Goal: Information Seeking & Learning: Learn about a topic

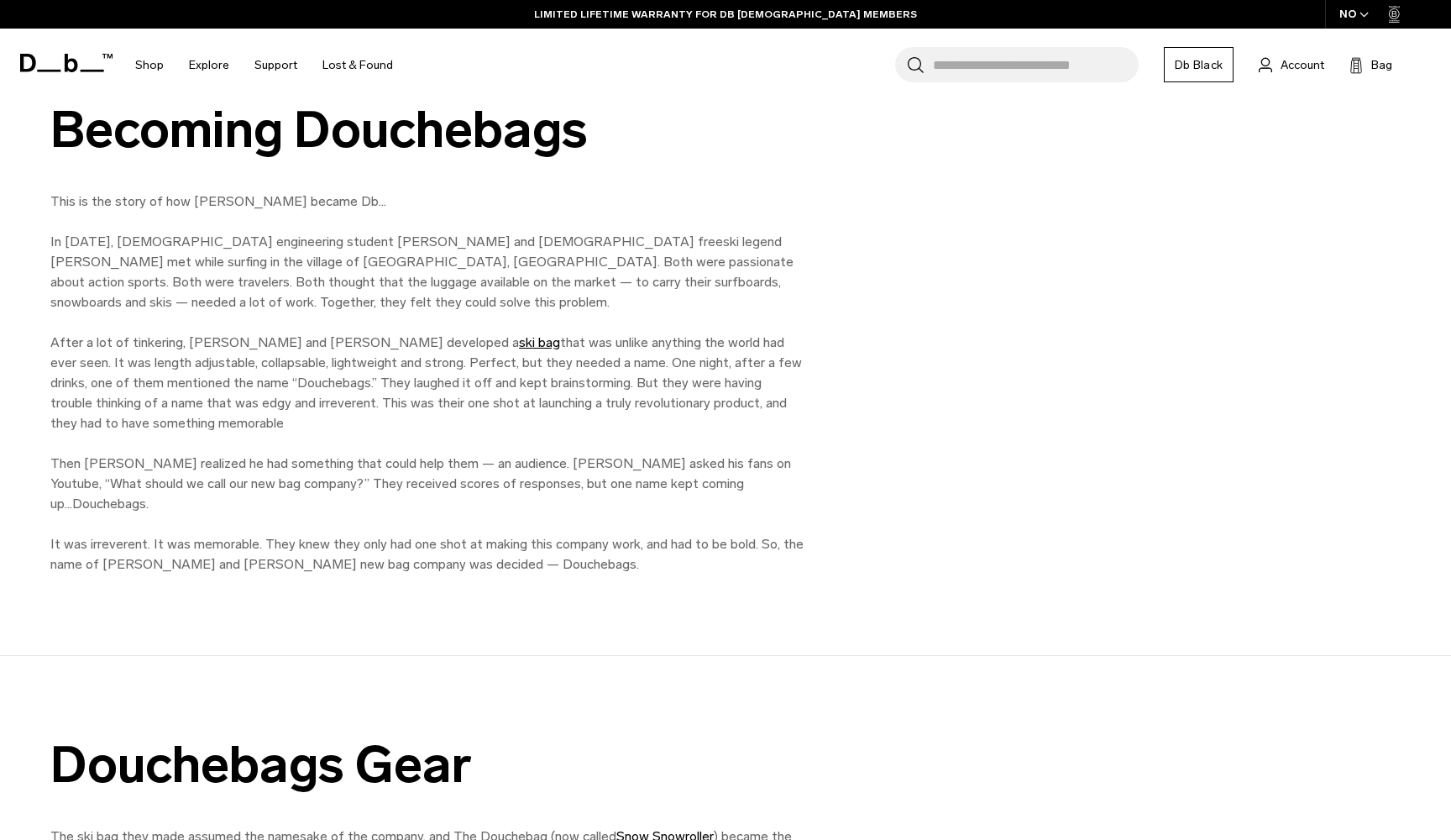
click at [539, 423] on p "This is the story of how [PERSON_NAME] became Db… In [DATE], [DEMOGRAPHIC_DATA]…" at bounding box center [428, 383] width 756 height 383
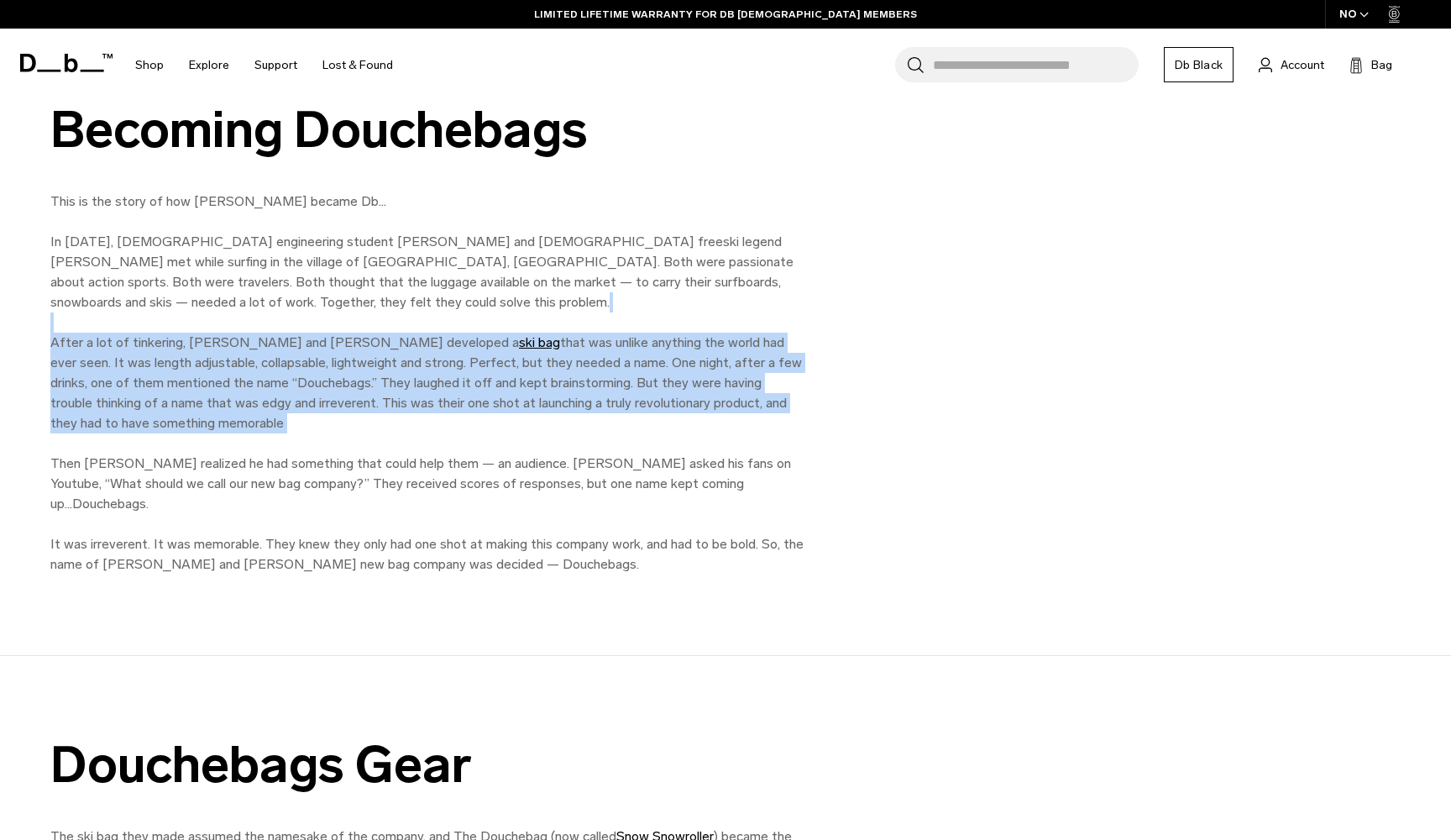
drag, startPoint x: 539, startPoint y: 423, endPoint x: 614, endPoint y: 321, distance: 126.6
click at [614, 320] on p "This is the story of how [PERSON_NAME] became Db… In [DATE], [DEMOGRAPHIC_DATA]…" at bounding box center [428, 383] width 756 height 383
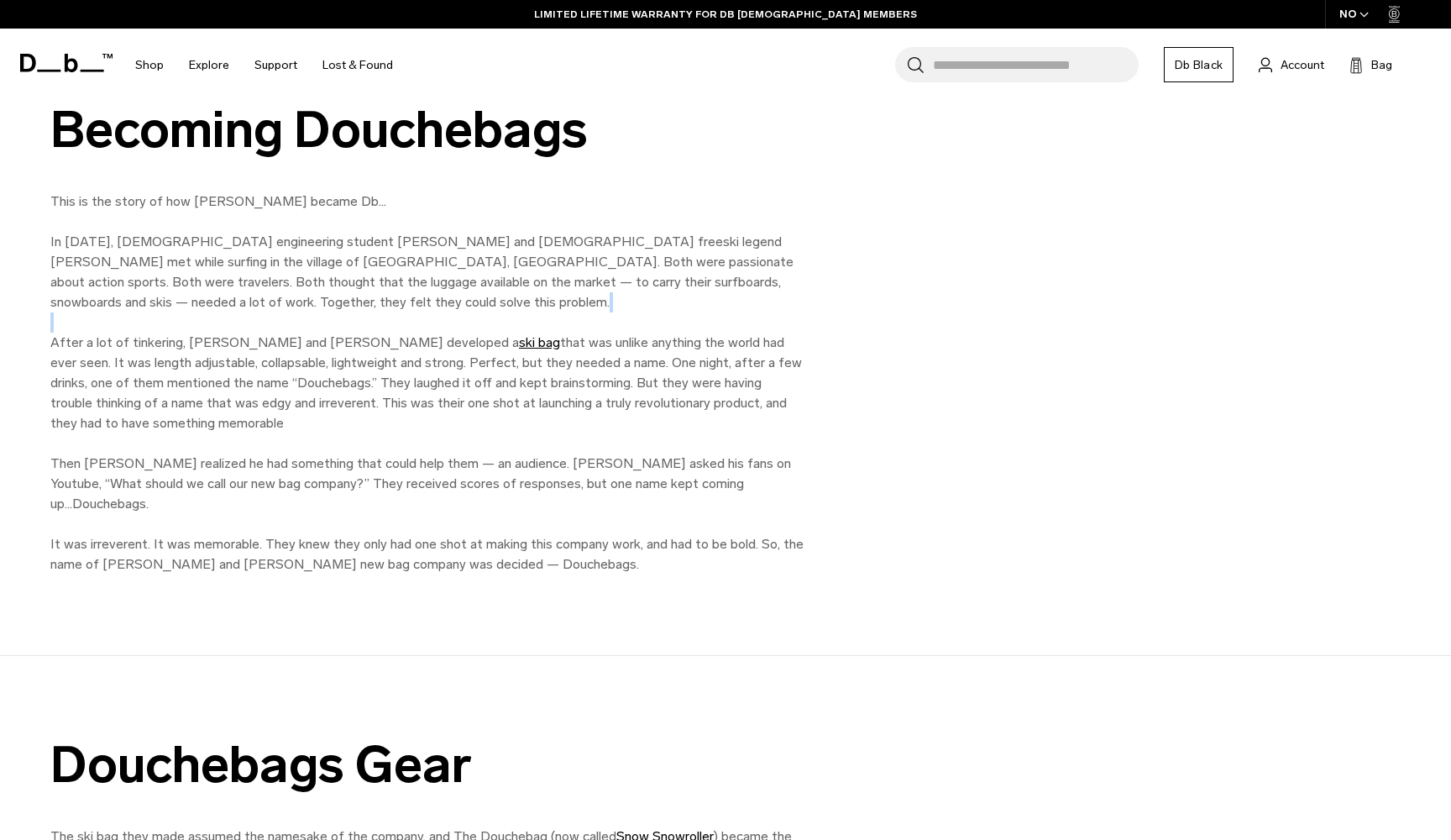
click at [612, 320] on p "This is the story of how [PERSON_NAME] became Db… In [DATE], [DEMOGRAPHIC_DATA]…" at bounding box center [428, 383] width 756 height 383
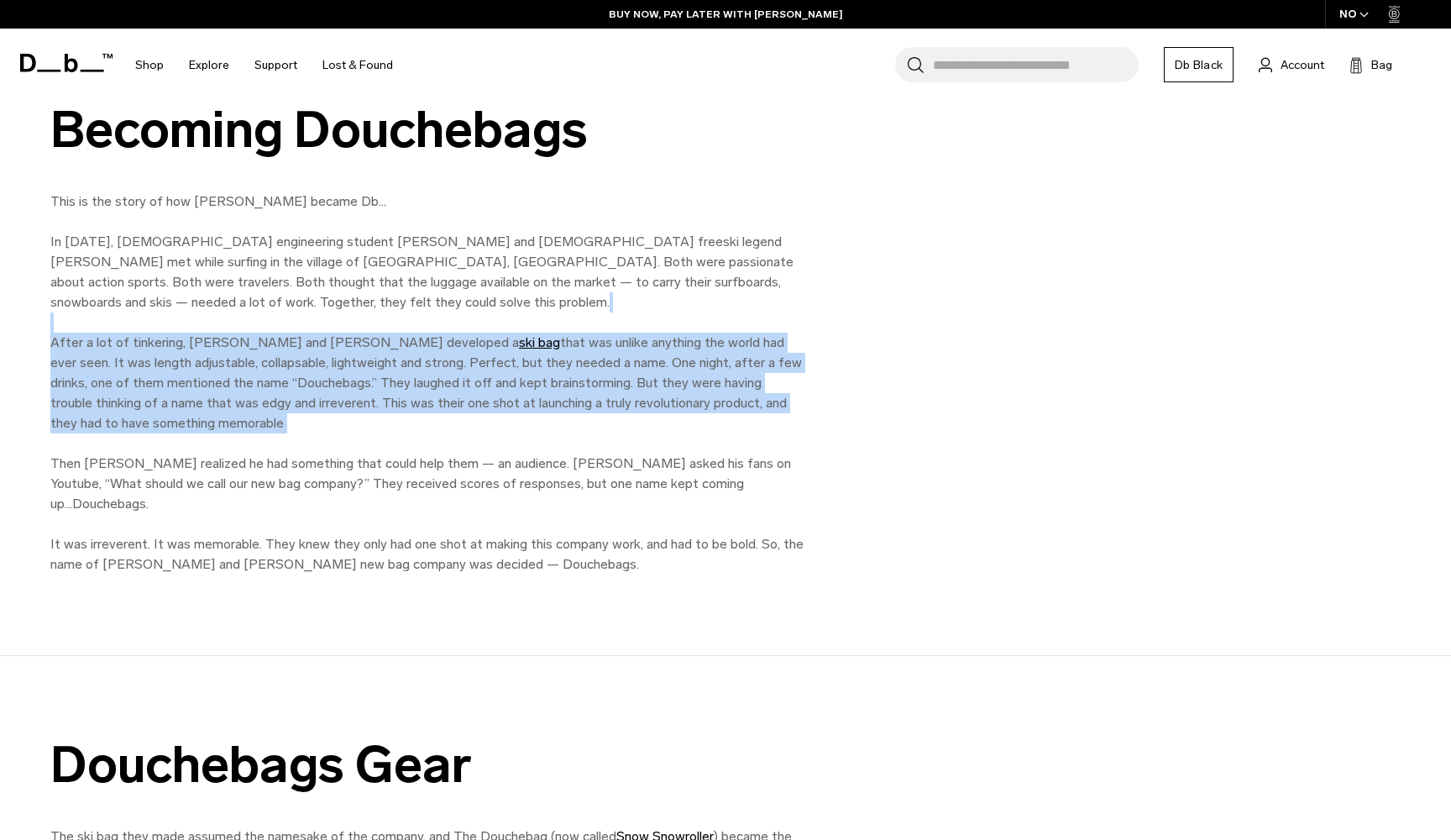
drag, startPoint x: 606, startPoint y: 320, endPoint x: 563, endPoint y: 420, distance: 108.9
click at [563, 420] on p "This is the story of how [PERSON_NAME] became Db… In [DATE], [DEMOGRAPHIC_DATA]…" at bounding box center [428, 383] width 756 height 383
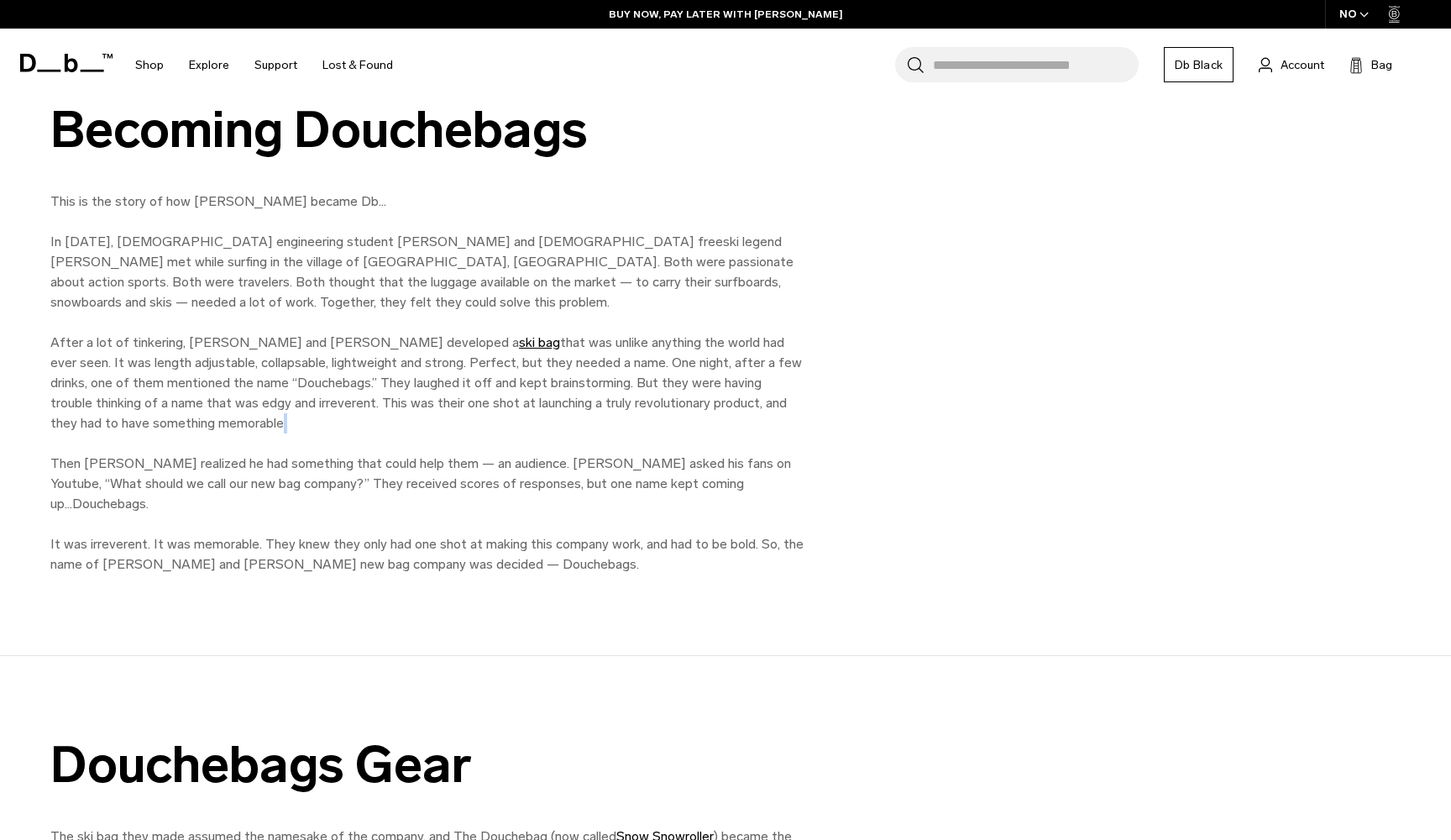
click at [552, 420] on p "This is the story of how [PERSON_NAME] became Db… In [DATE], [DEMOGRAPHIC_DATA]…" at bounding box center [428, 383] width 756 height 383
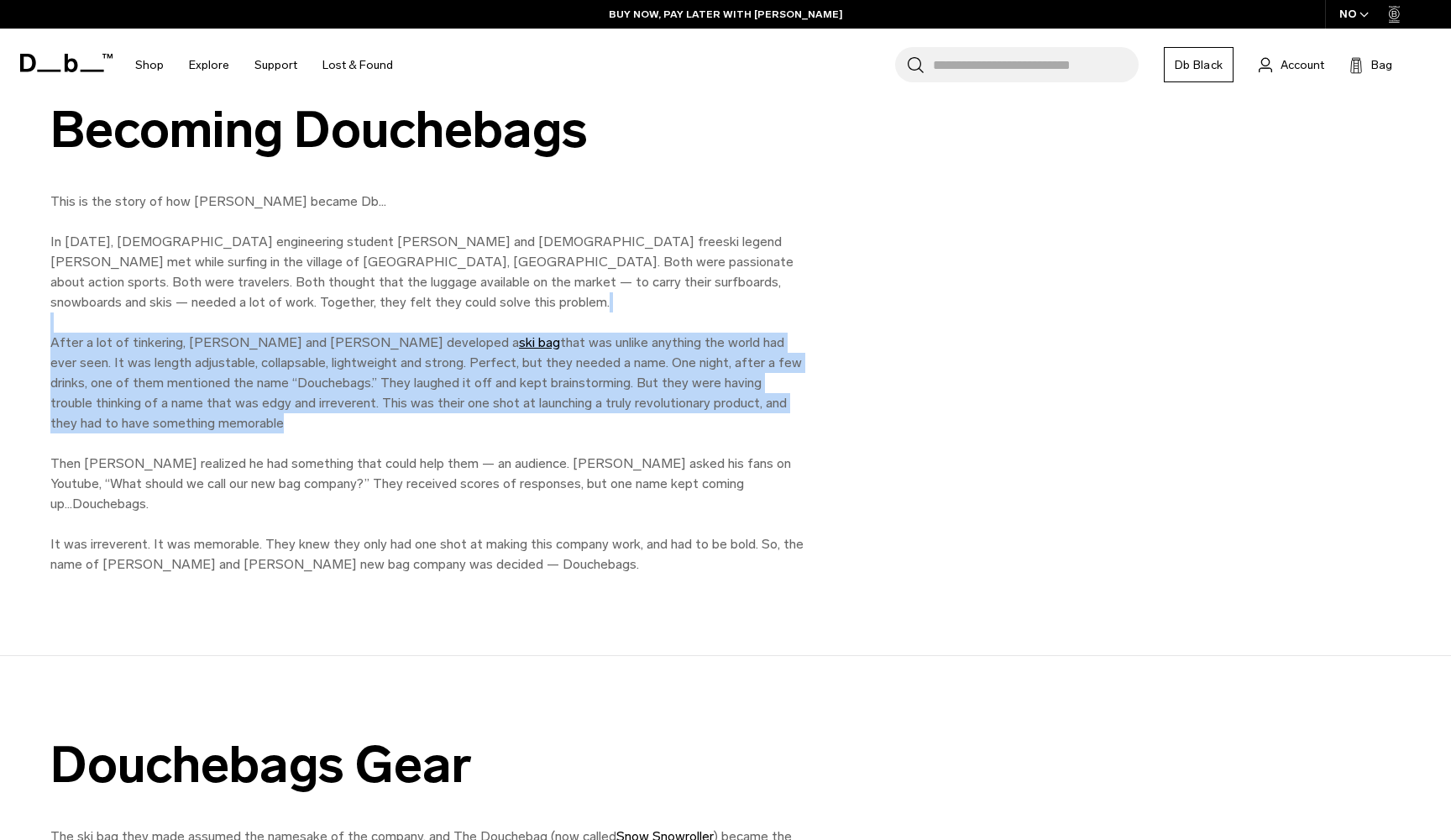
drag, startPoint x: 543, startPoint y: 419, endPoint x: 601, endPoint y: 326, distance: 109.6
click at [600, 326] on p "This is the story of how [PERSON_NAME] became Db… In [DATE], [DEMOGRAPHIC_DATA]…" at bounding box center [428, 383] width 756 height 383
click at [599, 326] on p "This is the story of how [PERSON_NAME] became Db… In [DATE], [DEMOGRAPHIC_DATA]…" at bounding box center [428, 383] width 756 height 383
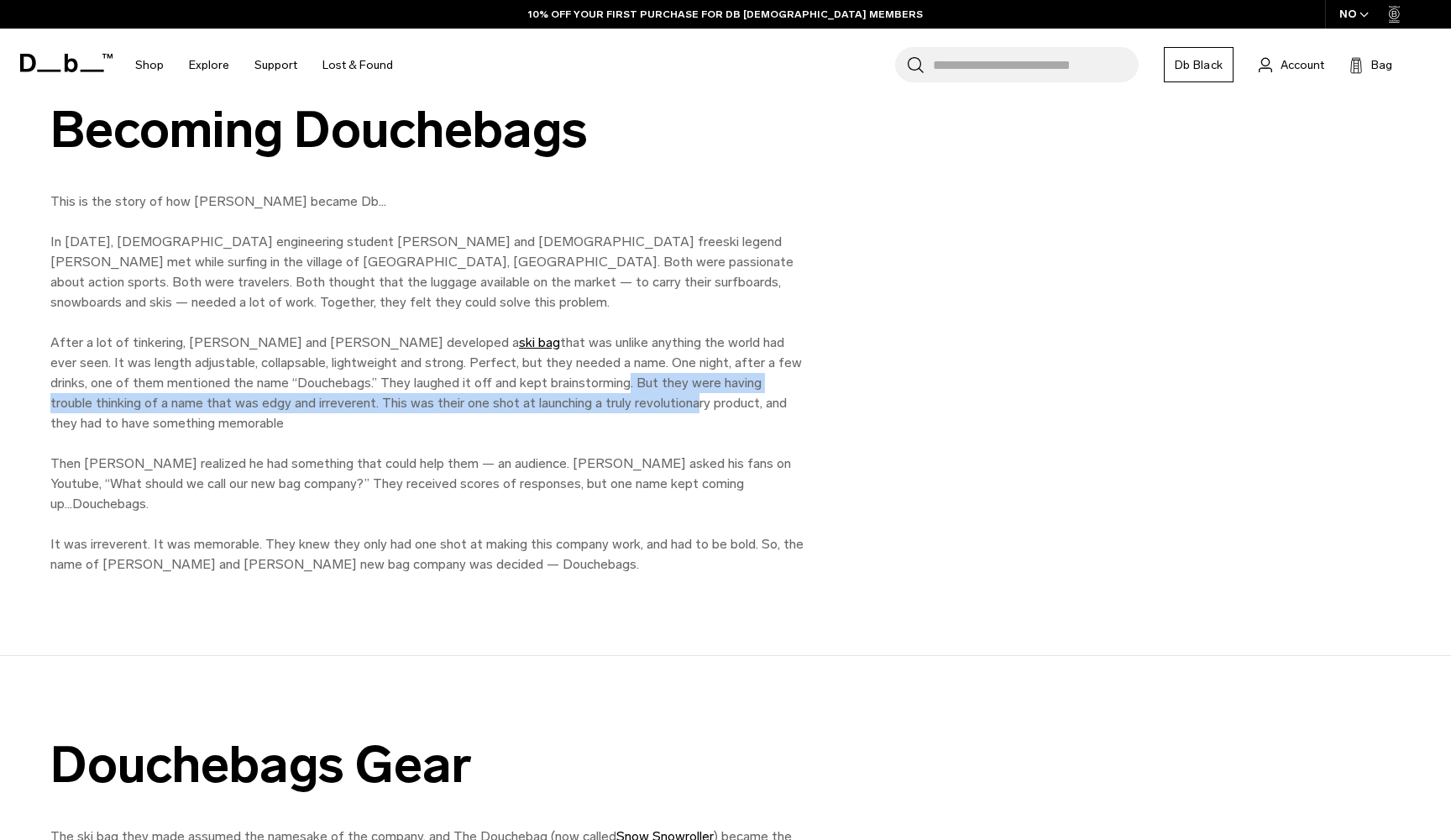
drag, startPoint x: 510, startPoint y: 385, endPoint x: 540, endPoint y: 403, distance: 35.0
click at [540, 403] on p "This is the story of how [PERSON_NAME] became Db… In [DATE], [DEMOGRAPHIC_DATA]…" at bounding box center [428, 383] width 756 height 383
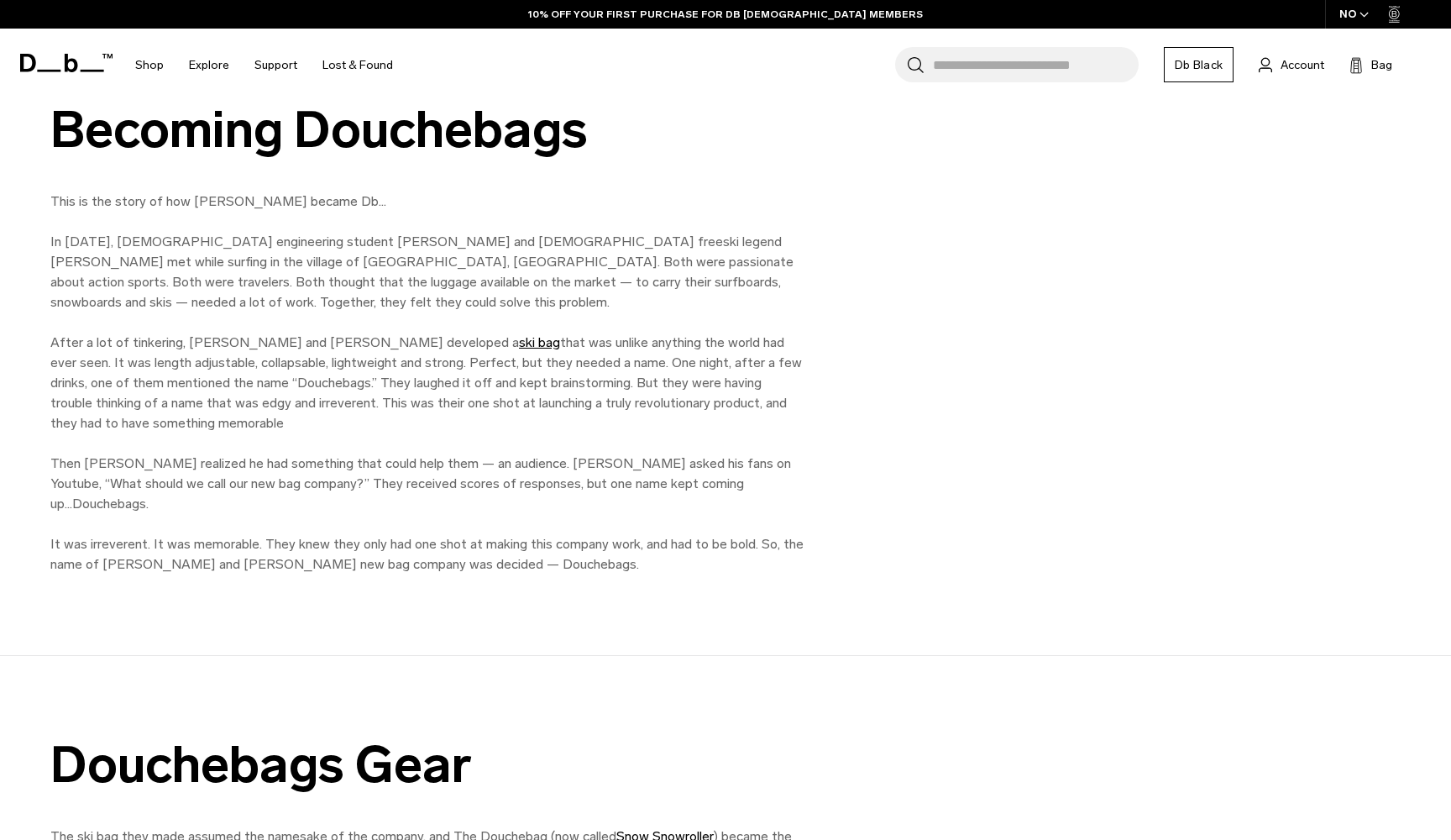
click at [540, 429] on p "This is the story of how [PERSON_NAME] became Db… In [DATE], [DEMOGRAPHIC_DATA]…" at bounding box center [428, 383] width 756 height 383
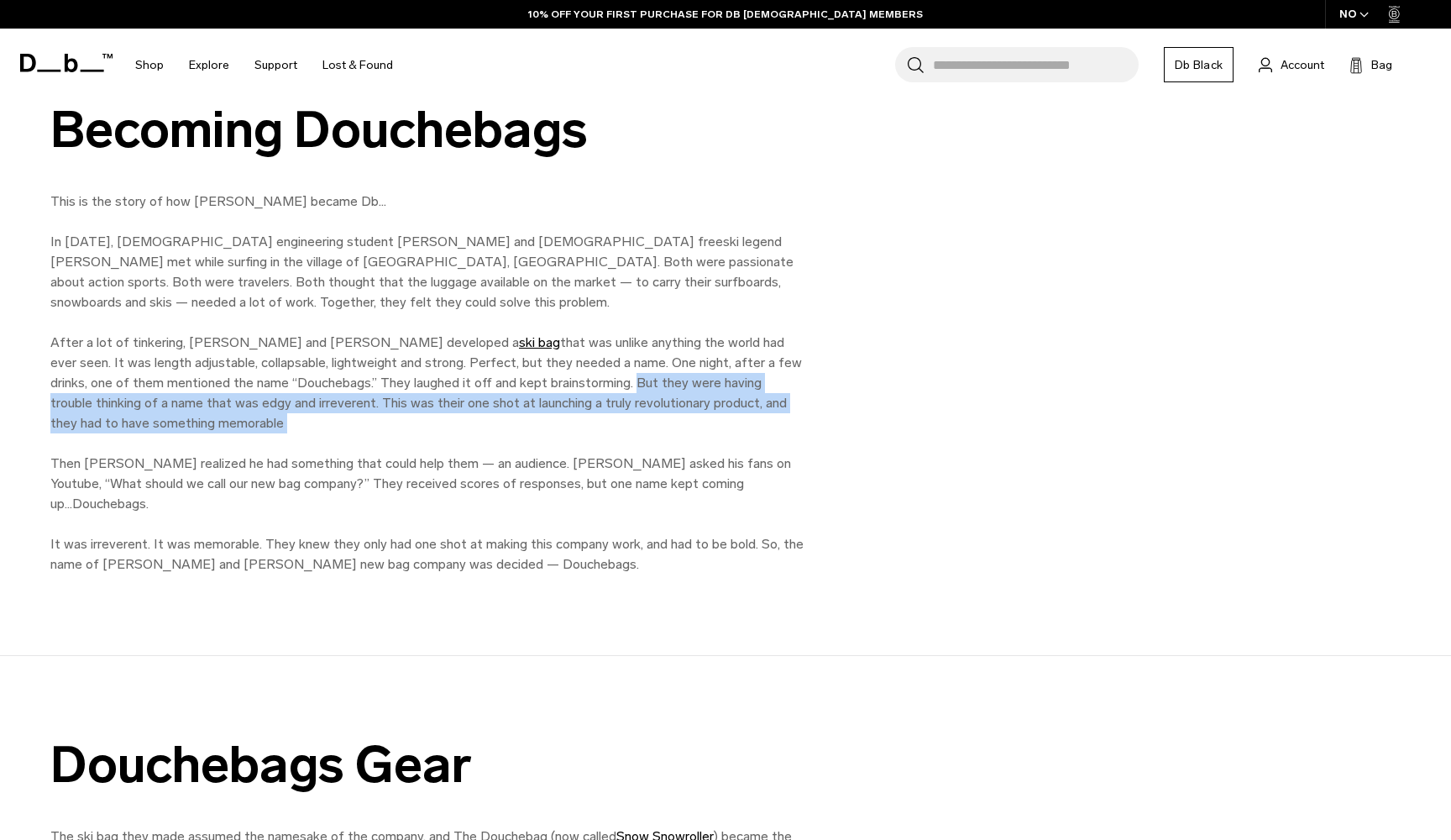
drag, startPoint x: 540, startPoint y: 429, endPoint x: 523, endPoint y: 371, distance: 60.4
click at [523, 373] on p "This is the story of how [PERSON_NAME] became Db… In [DATE], [DEMOGRAPHIC_DATA]…" at bounding box center [428, 383] width 756 height 383
click at [523, 371] on p "This is the story of how [PERSON_NAME] became Db… In [DATE], [DEMOGRAPHIC_DATA]…" at bounding box center [428, 383] width 756 height 383
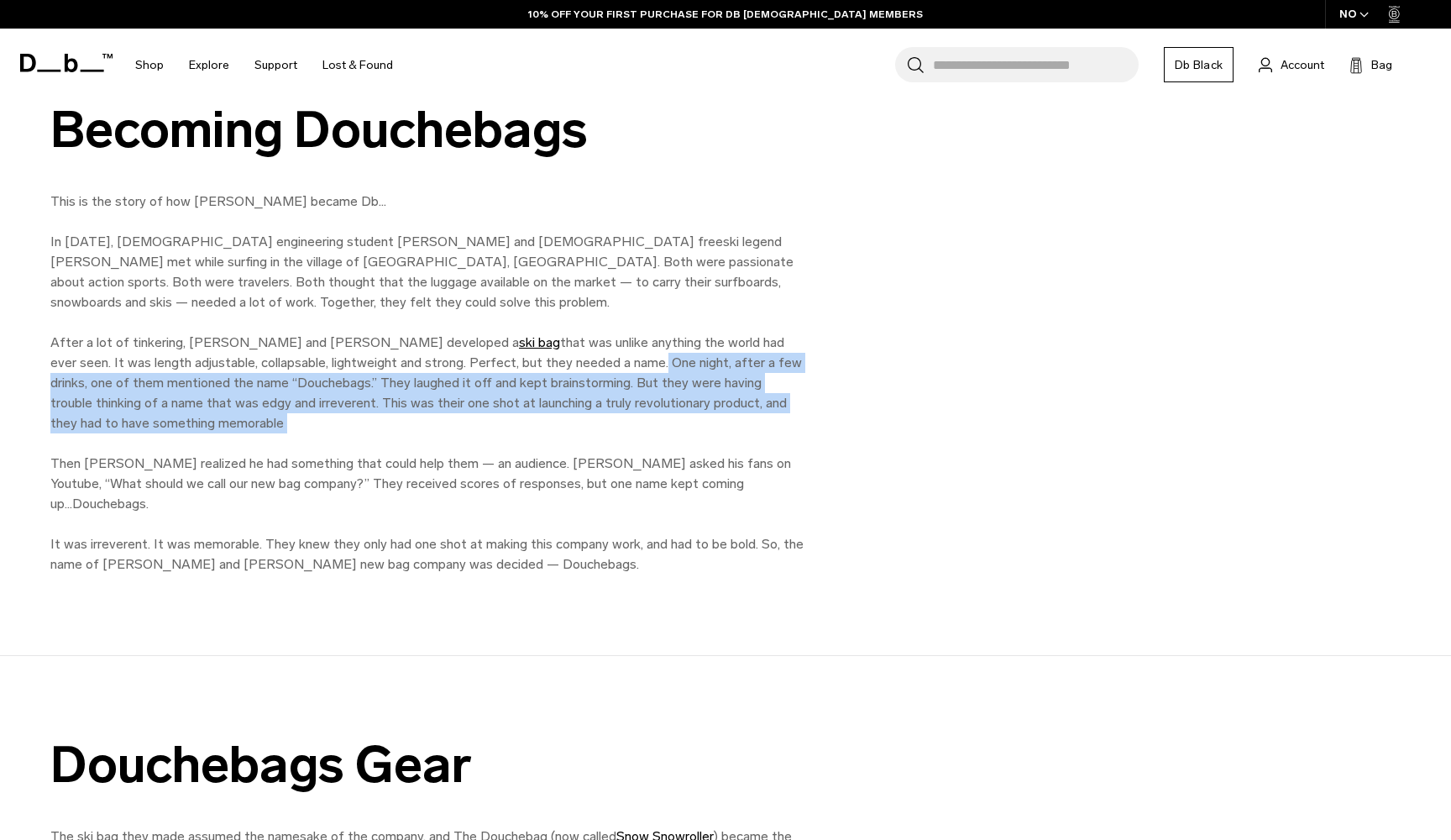
drag, startPoint x: 523, startPoint y: 351, endPoint x: 528, endPoint y: 450, distance: 99.1
click at [528, 450] on p "This is the story of how [PERSON_NAME] became Db… In [DATE], [DEMOGRAPHIC_DATA]…" at bounding box center [428, 383] width 756 height 383
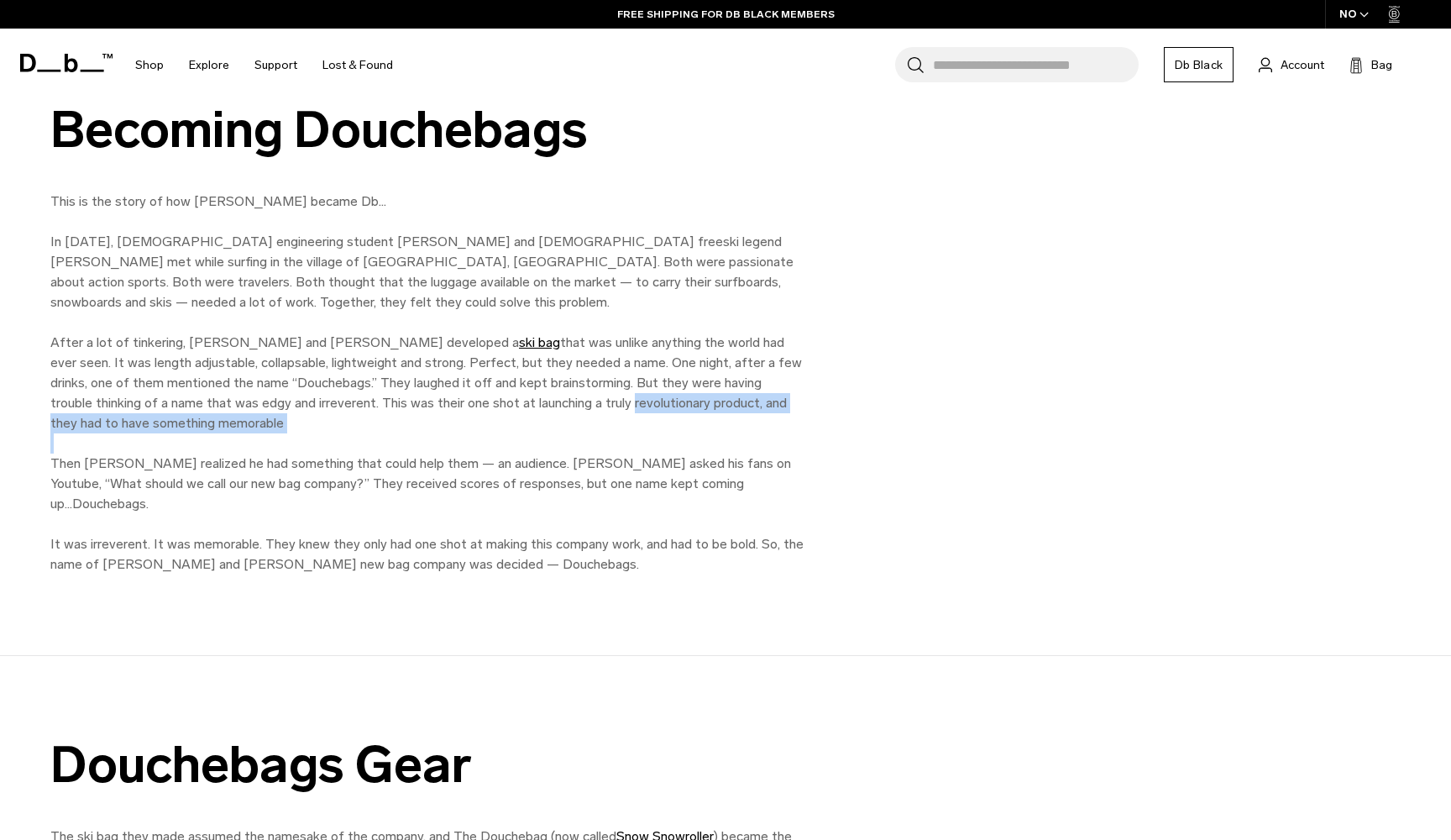
drag, startPoint x: 528, startPoint y: 450, endPoint x: 528, endPoint y: 392, distance: 58.0
click at [528, 392] on p "This is the story of how [PERSON_NAME] became Db… In [DATE], [DEMOGRAPHIC_DATA]…" at bounding box center [428, 383] width 756 height 383
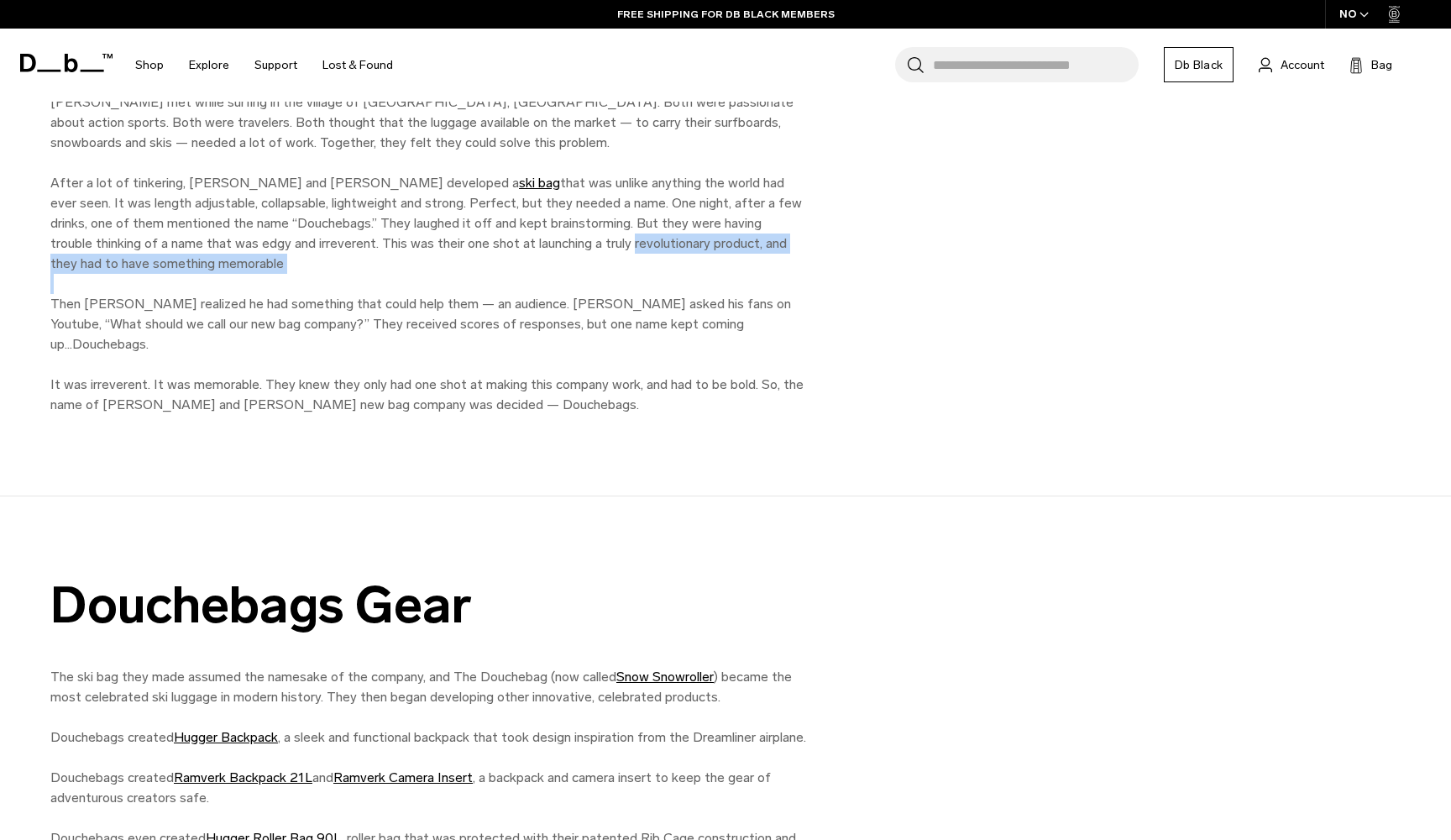
scroll to position [986, 0]
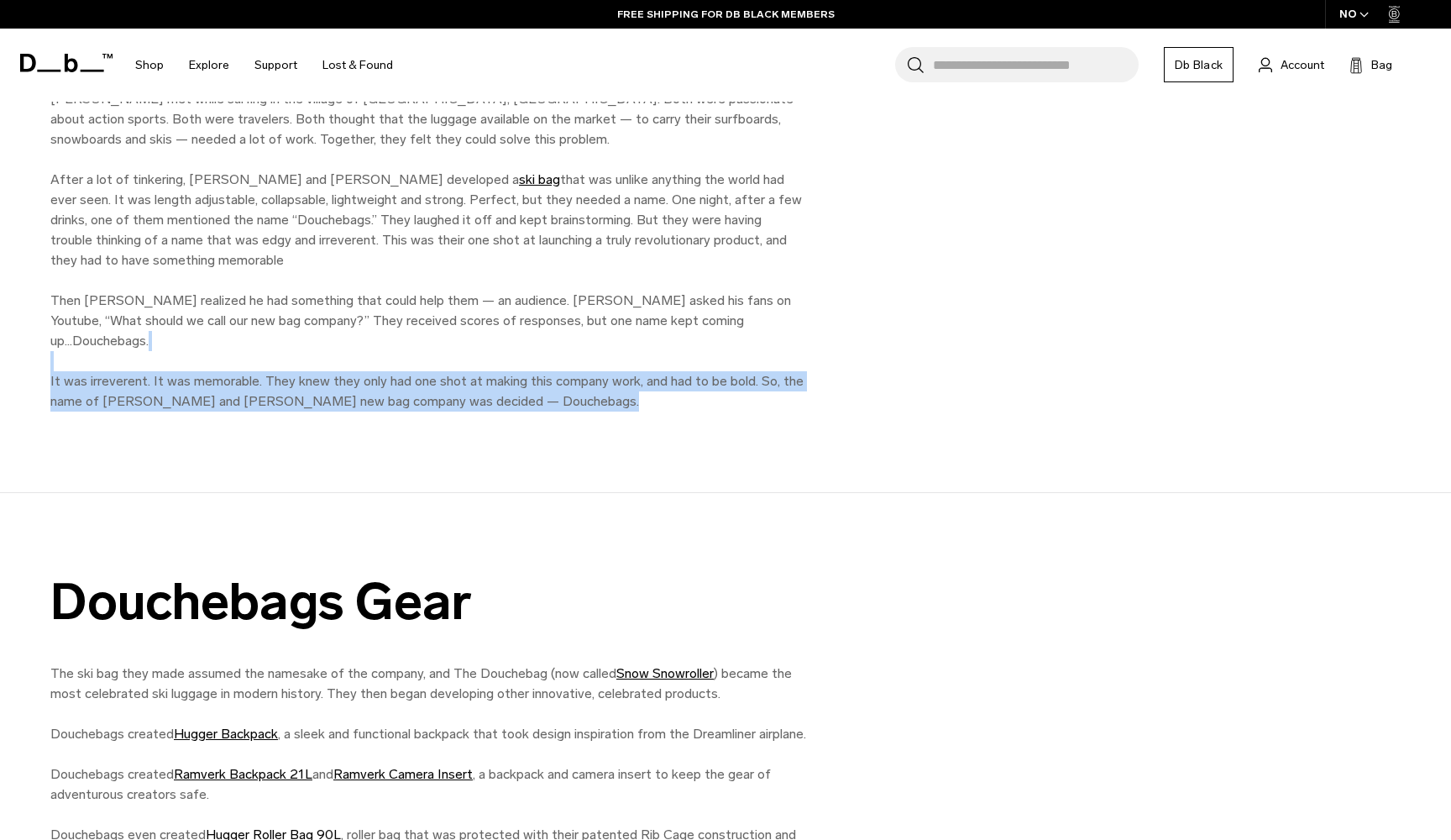
drag, startPoint x: 408, startPoint y: 337, endPoint x: 564, endPoint y: 393, distance: 165.7
click at [564, 393] on div "Becoming Douchebags This is the story of how [PERSON_NAME] became Db… In [DATE]…" at bounding box center [726, 175] width 1451 height 634
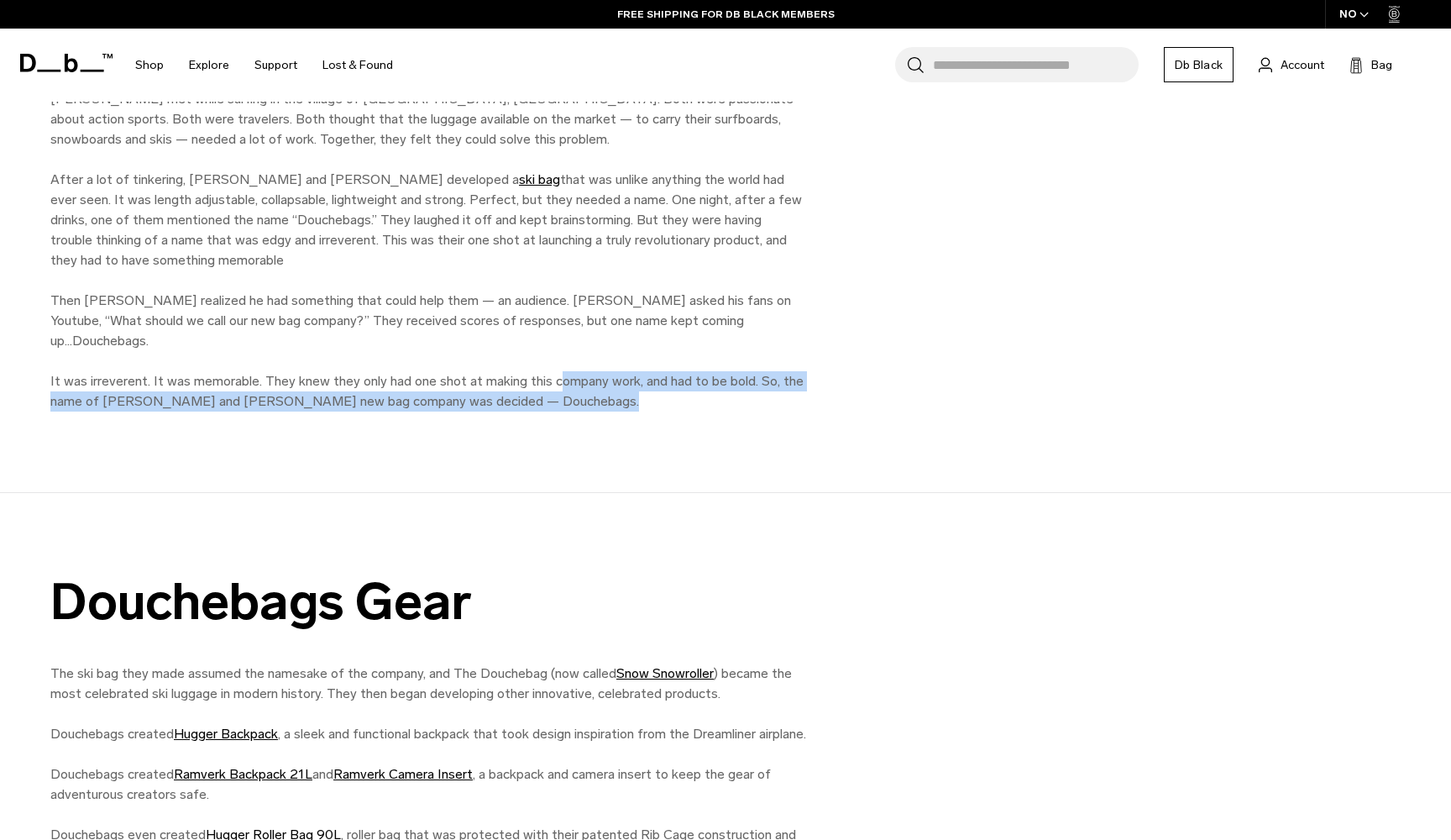
drag, startPoint x: 564, startPoint y: 386, endPoint x: 555, endPoint y: 352, distance: 35.2
click at [555, 353] on p "This is the story of how [PERSON_NAME] became Db… In [DATE], [DEMOGRAPHIC_DATA]…" at bounding box center [428, 220] width 756 height 383
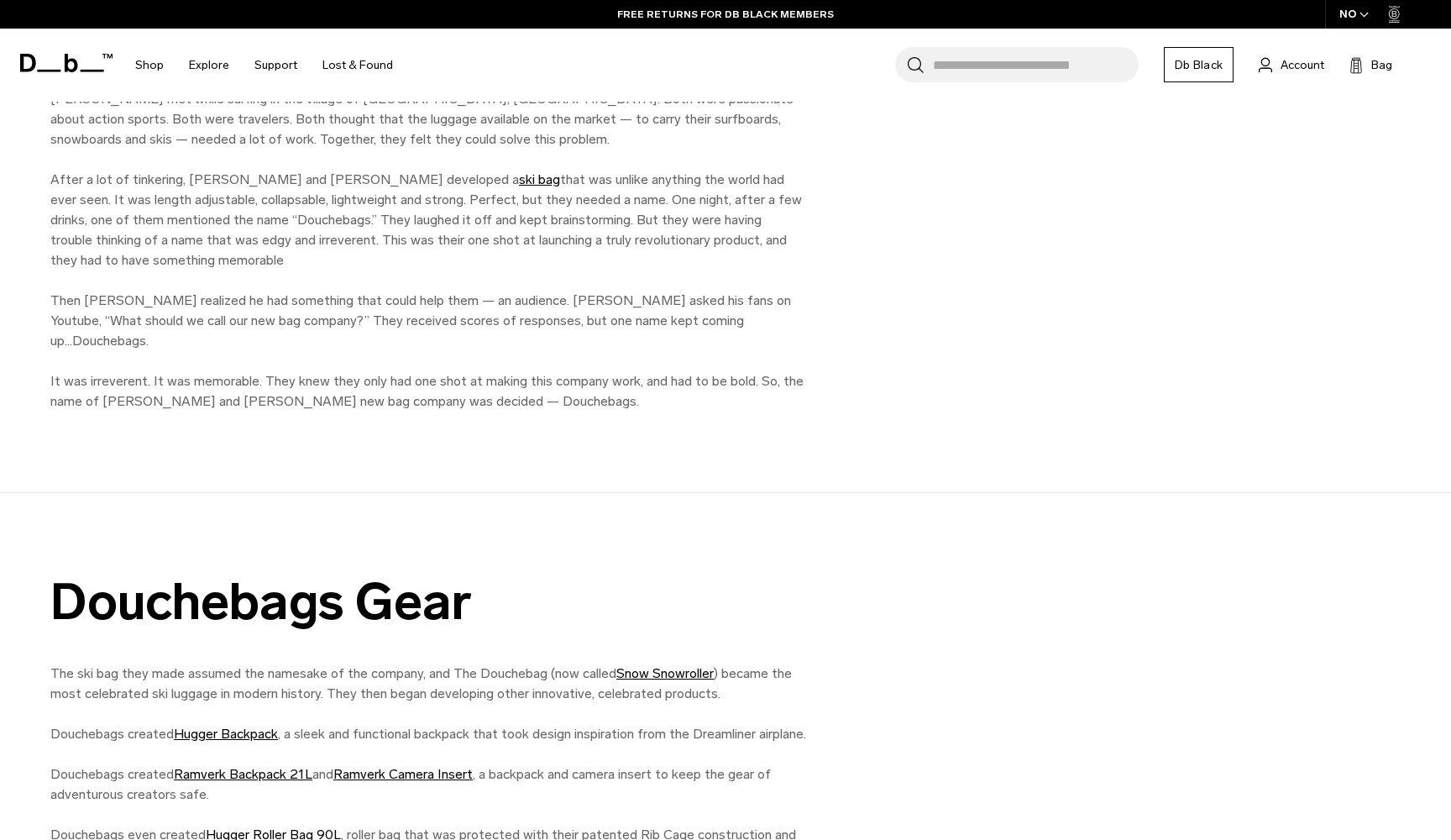
click at [548, 343] on p "This is the story of how [PERSON_NAME] became Db… In [DATE], [DEMOGRAPHIC_DATA]…" at bounding box center [428, 220] width 756 height 383
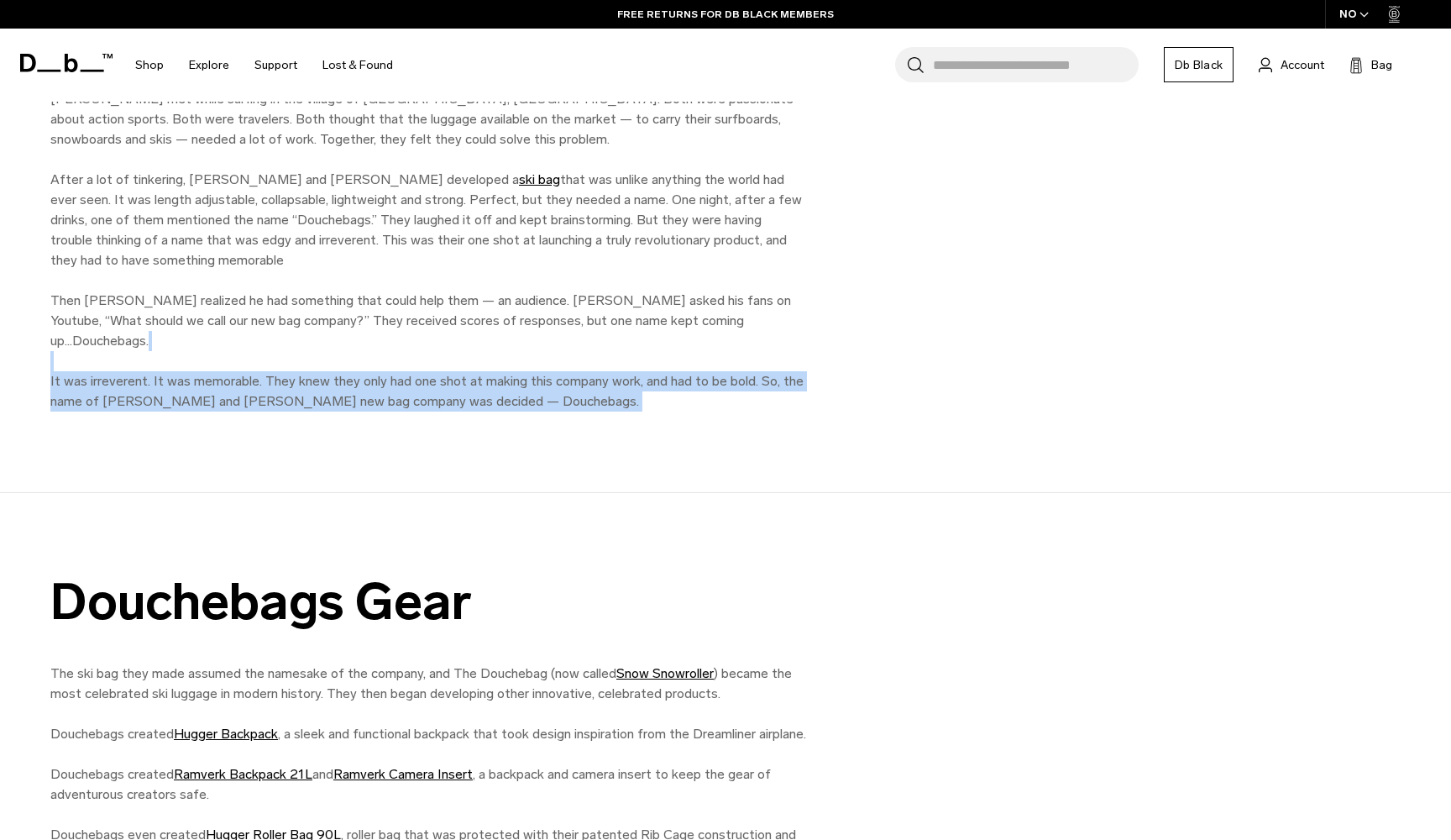
drag, startPoint x: 548, startPoint y: 343, endPoint x: 578, endPoint y: 384, distance: 50.8
click at [578, 384] on p "This is the story of how [PERSON_NAME] became Db… In [DATE], [DEMOGRAPHIC_DATA]…" at bounding box center [428, 220] width 756 height 383
drag, startPoint x: 578, startPoint y: 384, endPoint x: 552, endPoint y: 340, distance: 51.1
click at [552, 339] on p "This is the story of how [PERSON_NAME] became Db… In [DATE], [DEMOGRAPHIC_DATA]…" at bounding box center [428, 220] width 756 height 383
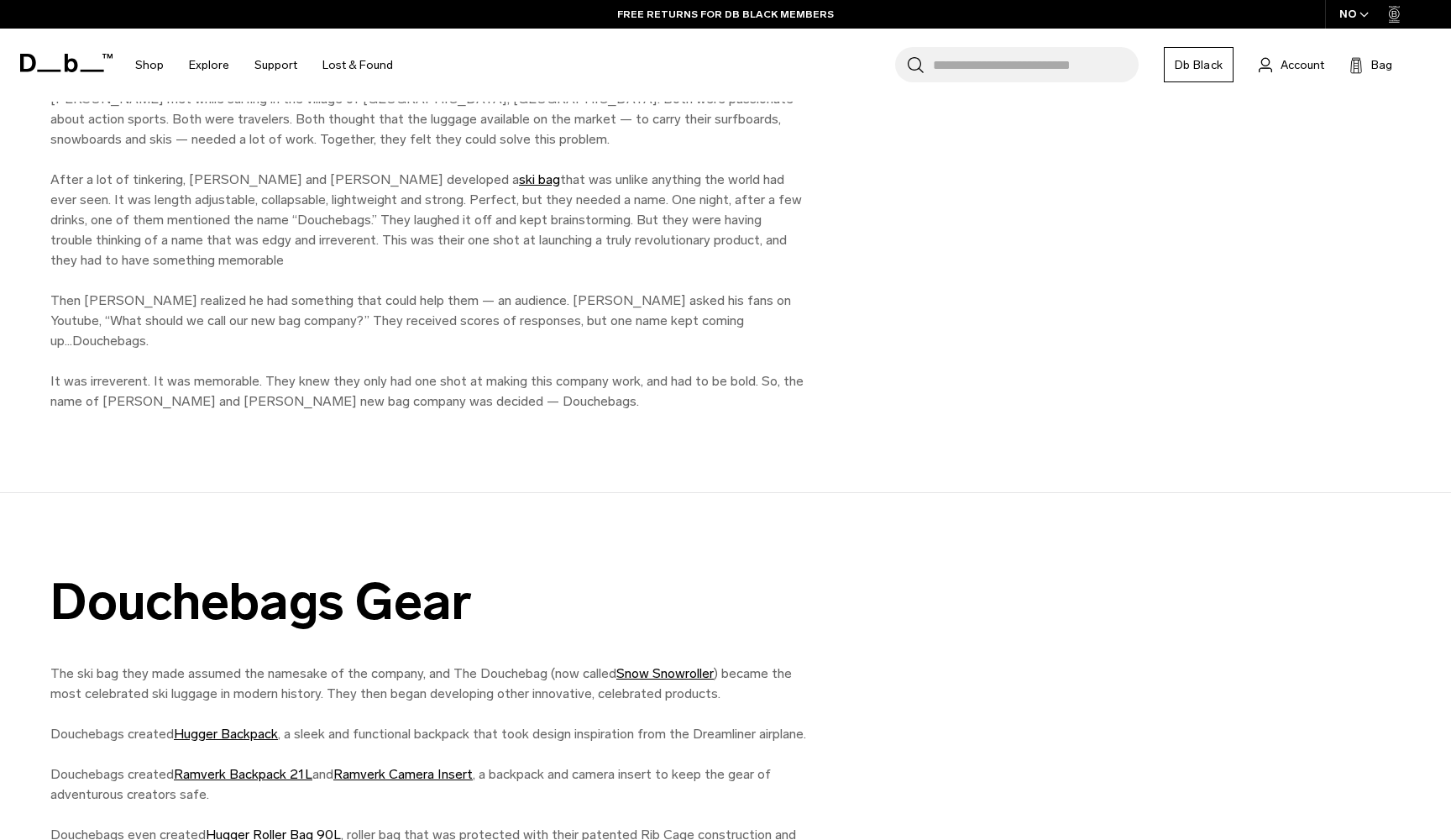
click at [570, 357] on p "This is the story of how [PERSON_NAME] became Db… In [DATE], [DEMOGRAPHIC_DATA]…" at bounding box center [428, 220] width 756 height 383
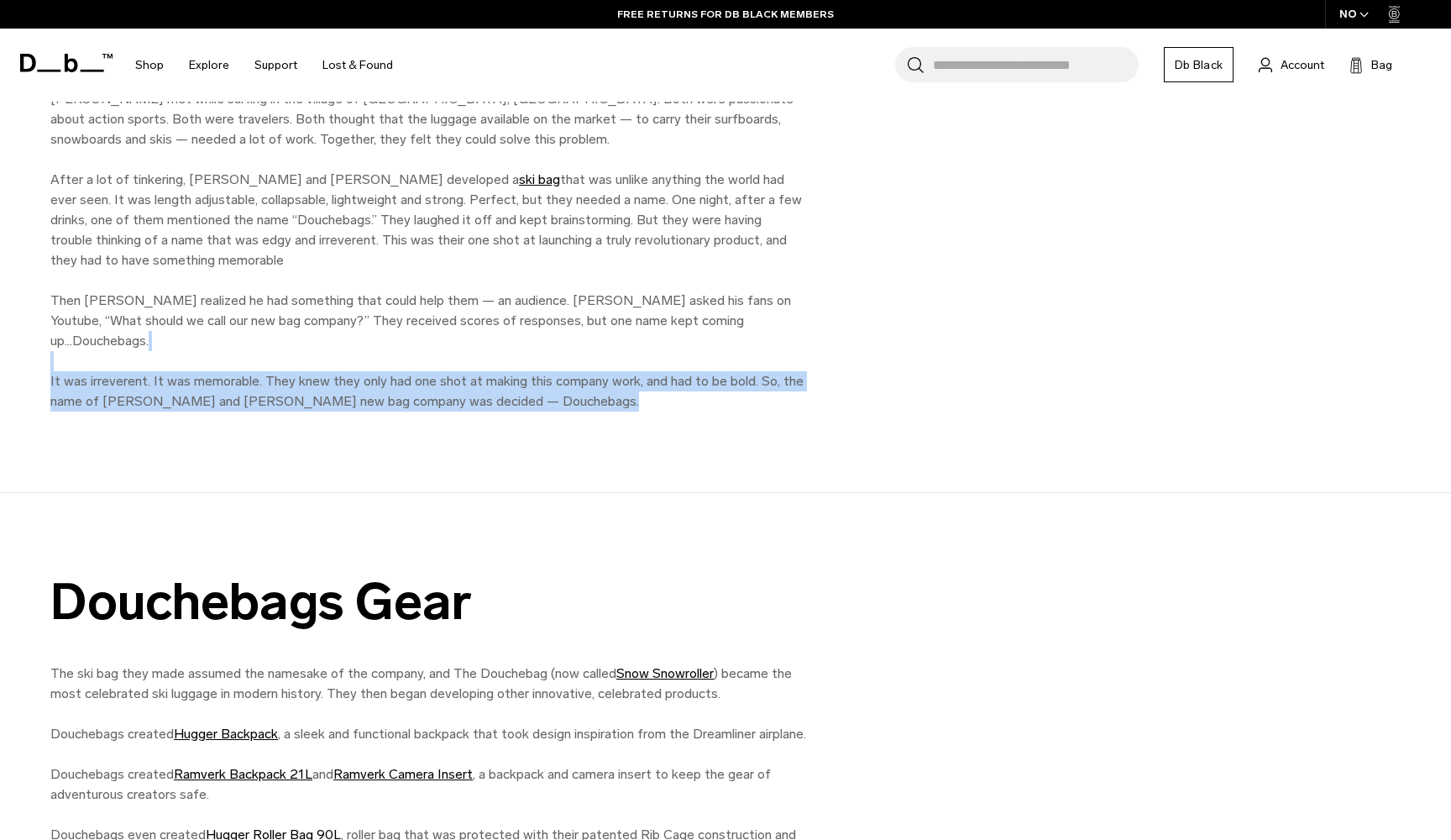
drag, startPoint x: 580, startPoint y: 375, endPoint x: 566, endPoint y: 345, distance: 33.1
click at [566, 345] on p "This is the story of how [PERSON_NAME] became Db… In [DATE], [DEMOGRAPHIC_DATA]…" at bounding box center [428, 220] width 756 height 383
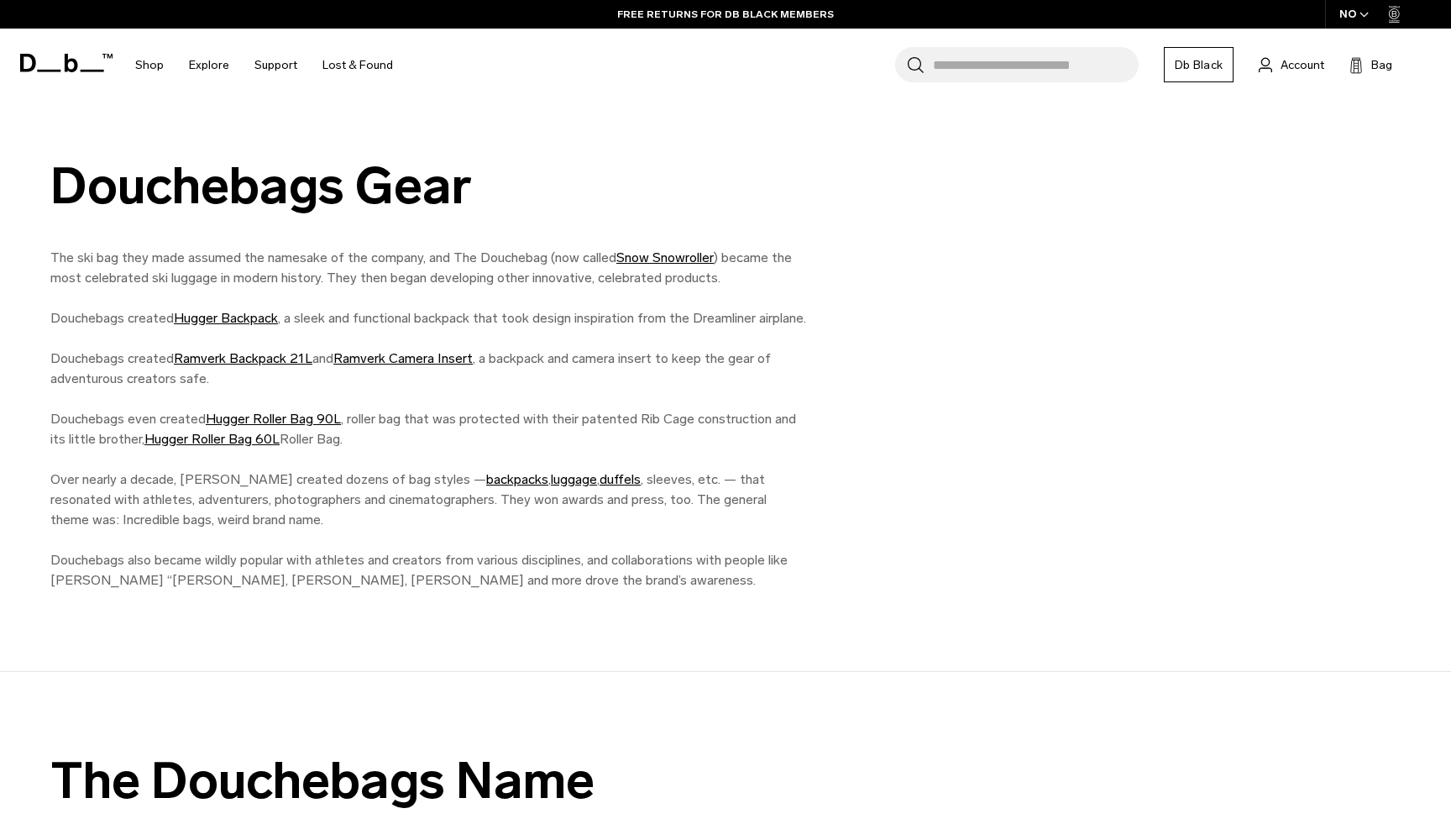
scroll to position [1402, 0]
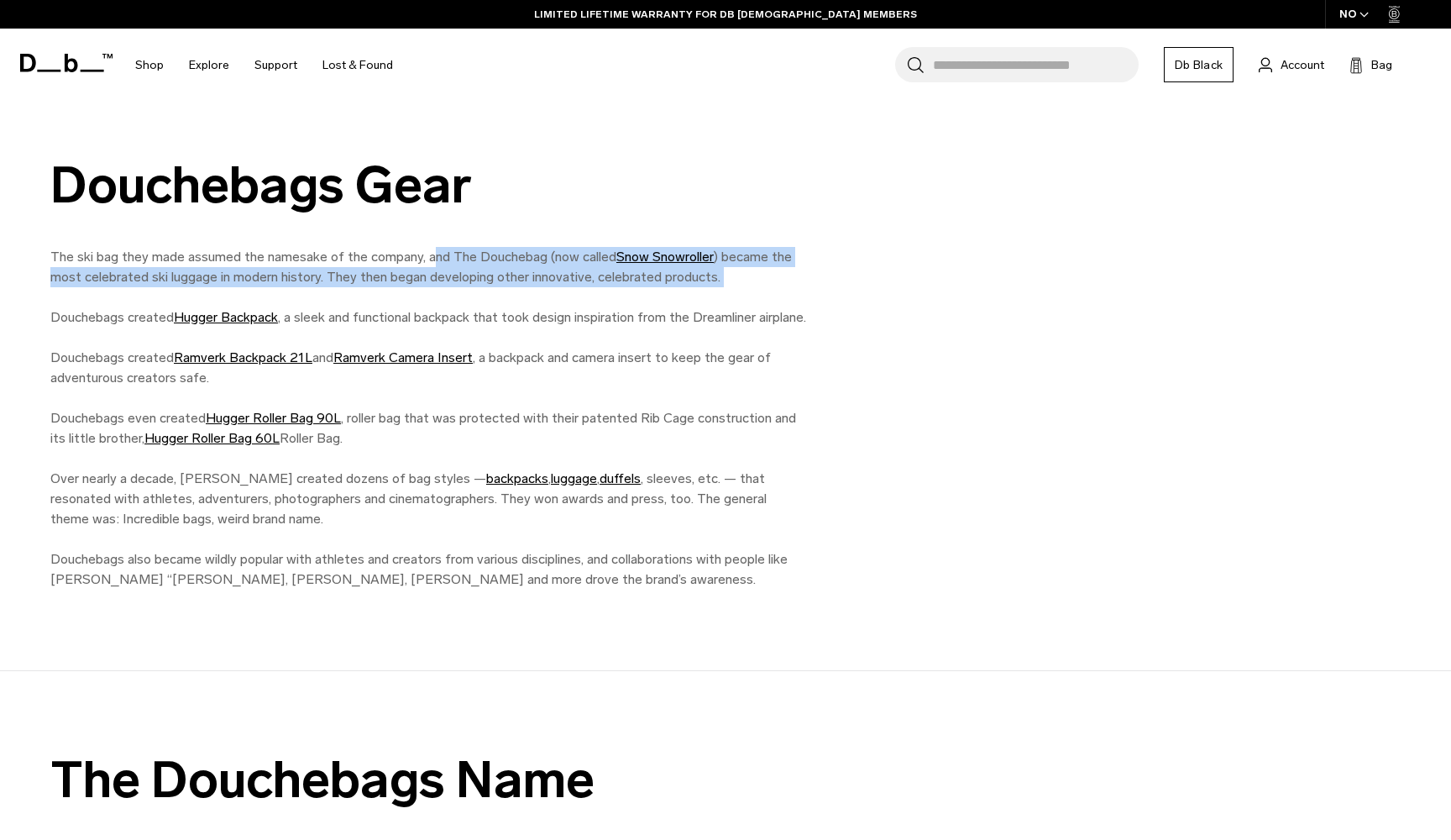
drag, startPoint x: 426, startPoint y: 238, endPoint x: 453, endPoint y: 284, distance: 53.3
click at [453, 284] on p "The ski bag they made assumed the namesake of the company, and The Douchebag (n…" at bounding box center [428, 417] width 756 height 343
drag, startPoint x: 447, startPoint y: 264, endPoint x: 469, endPoint y: 230, distance: 40.5
click at [469, 246] on p "The ski bag they made assumed the namesake of the company, and The Douchebag (n…" at bounding box center [428, 417] width 756 height 343
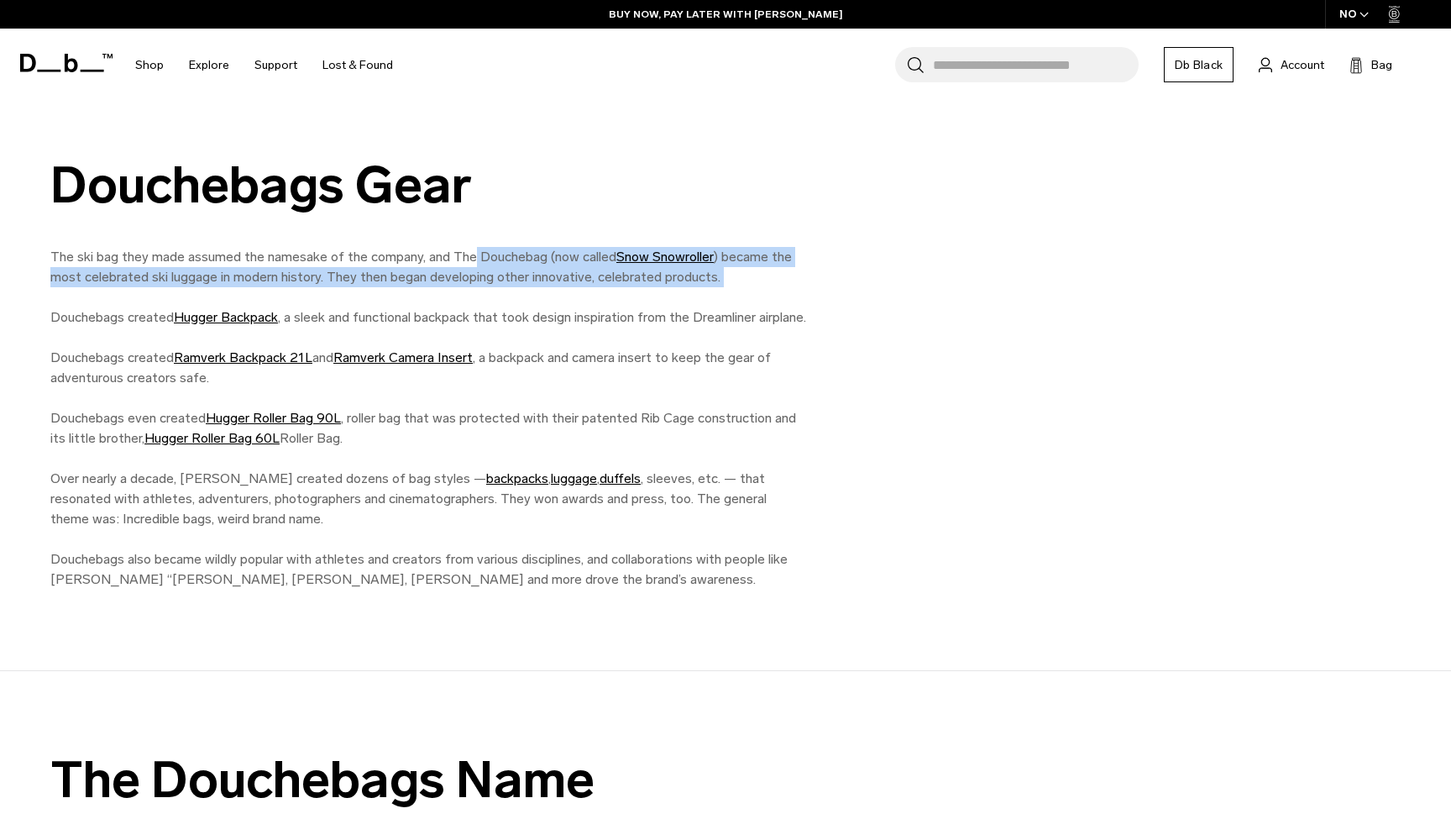
click at [470, 246] on p "The ski bag they made assumed the namesake of the company, and The Douchebag (n…" at bounding box center [428, 417] width 756 height 343
drag, startPoint x: 470, startPoint y: 230, endPoint x: 489, endPoint y: 279, distance: 52.6
click at [489, 279] on p "The ski bag they made assumed the namesake of the company, and The Douchebag (n…" at bounding box center [428, 417] width 756 height 343
click at [490, 279] on p "The ski bag they made assumed the namesake of the company, and The Douchebag (n…" at bounding box center [428, 417] width 756 height 343
drag, startPoint x: 490, startPoint y: 279, endPoint x: 486, endPoint y: 215, distance: 64.1
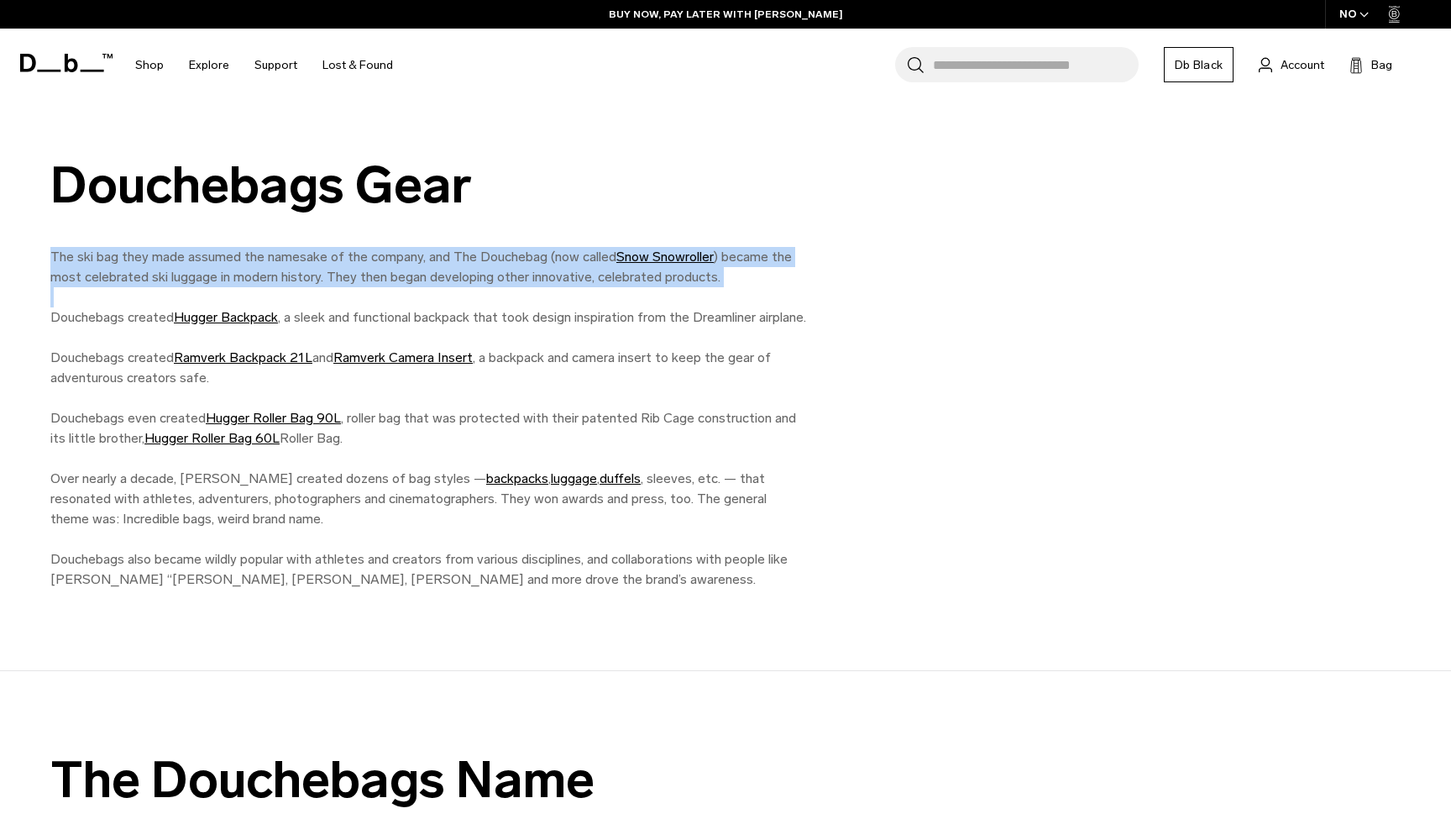
click at [486, 215] on div "Douchebags Gear The ski bag they made assumed the namesake of the company, and …" at bounding box center [726, 373] width 1451 height 432
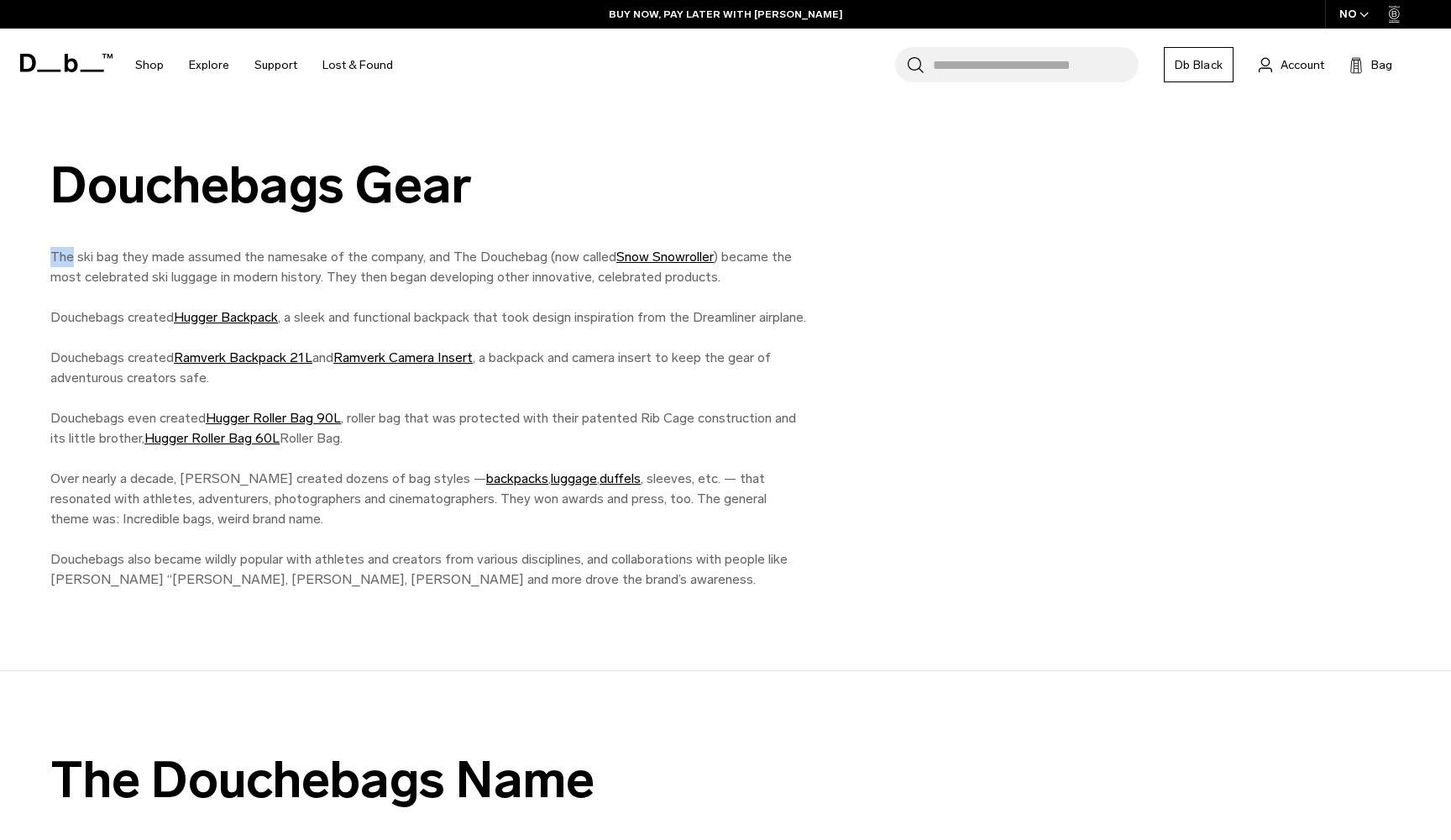
click at [487, 220] on div "Douchebags Gear The ski bag they made assumed the namesake of the company, and …" at bounding box center [726, 373] width 1451 height 432
click at [513, 257] on p "The ski bag they made assumed the namesake of the company, and The Douchebag (n…" at bounding box center [428, 417] width 756 height 343
